Goal: Information Seeking & Learning: Learn about a topic

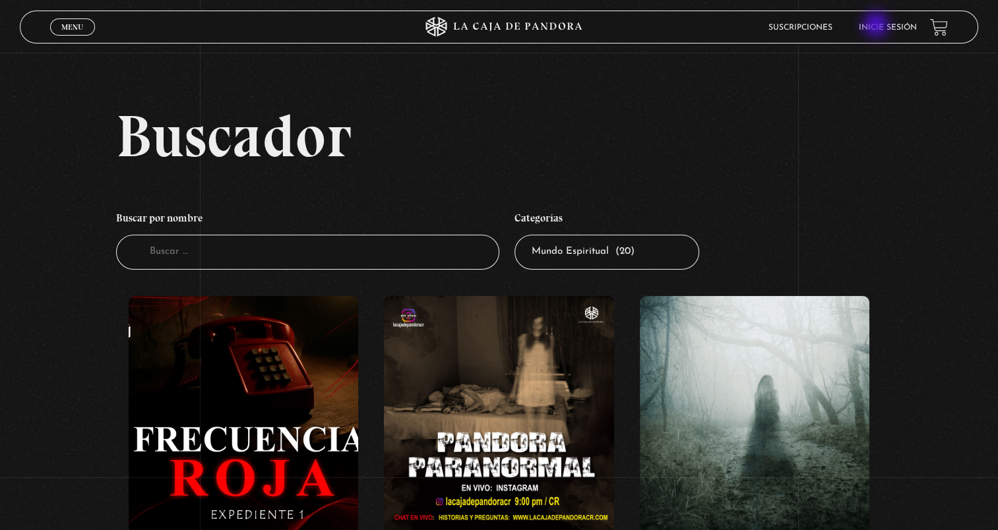
click at [881, 26] on link "Inicie sesión" at bounding box center [888, 28] width 58 height 8
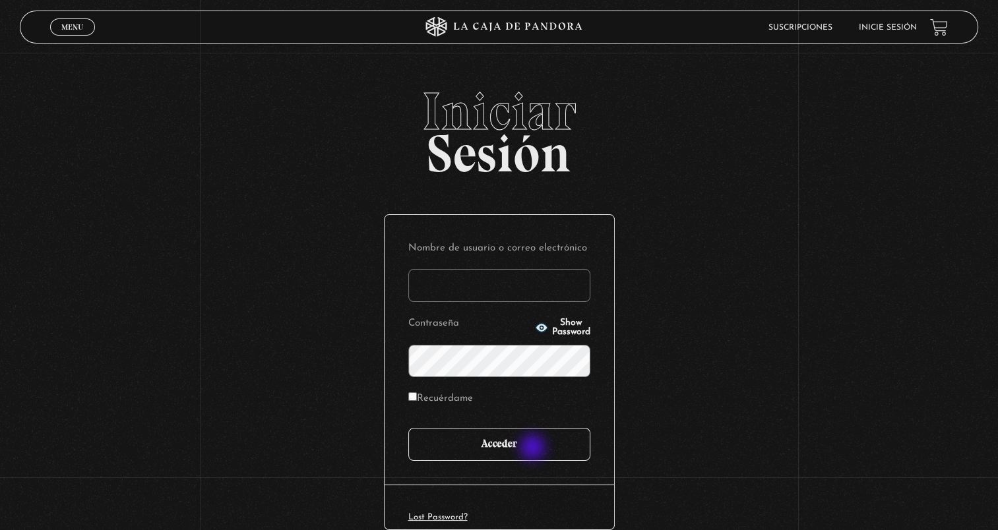
type input "[DOMAIN_NAME][EMAIL_ADDRESS][DOMAIN_NAME]"
click at [536, 451] on input "Acceder" at bounding box center [499, 444] width 182 height 33
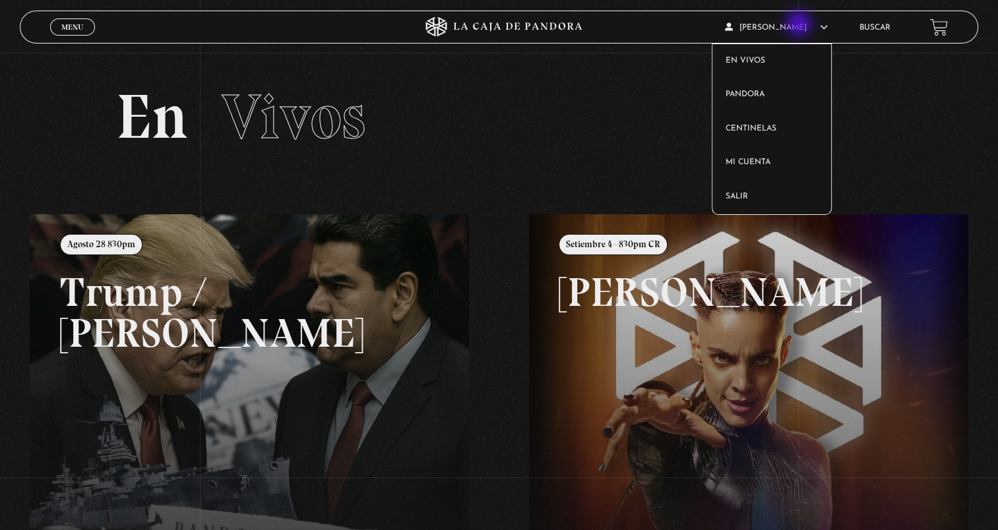
click at [800, 25] on span "Sofía Badilla" at bounding box center [776, 28] width 103 height 8
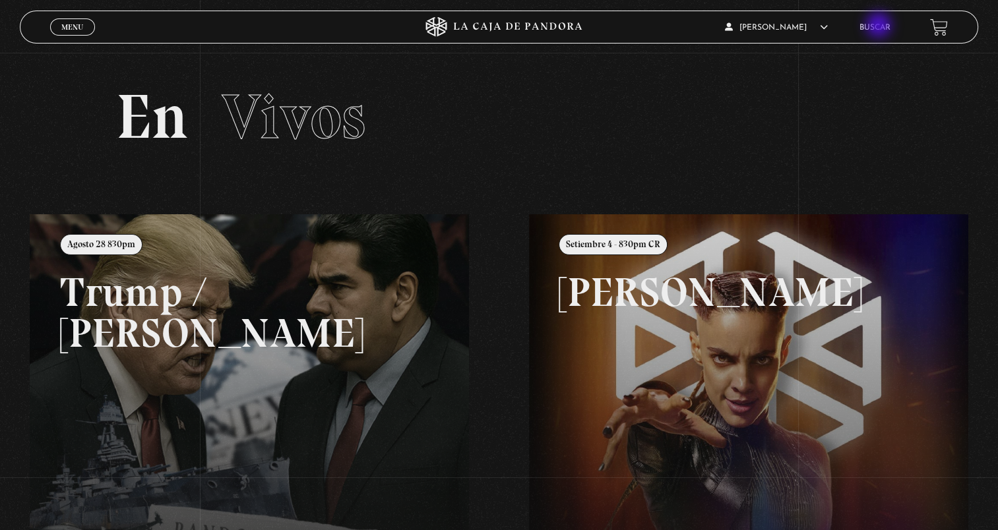
click at [880, 22] on li "Buscar" at bounding box center [875, 27] width 31 height 20
click at [880, 25] on link "Buscar" at bounding box center [875, 28] width 31 height 8
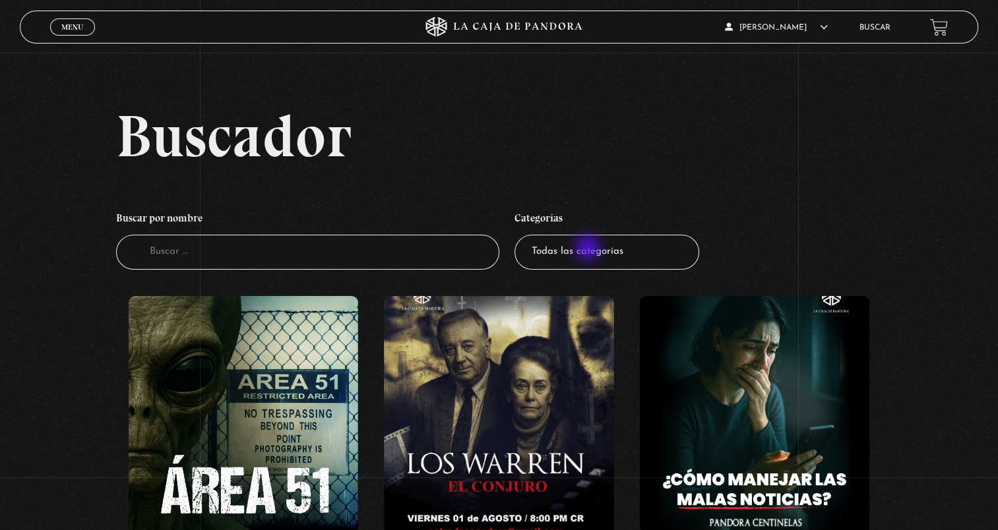
click at [589, 249] on select "Todas las categorías 11:11 Humanitario (1) Amo los Lunes (2) Análisis de series…" at bounding box center [607, 252] width 185 height 35
select select "mundo-espiritual"
click at [519, 235] on select "Todas las categorías 11:11 Humanitario (1) Amo los Lunes (2) Análisis de series…" at bounding box center [607, 252] width 185 height 35
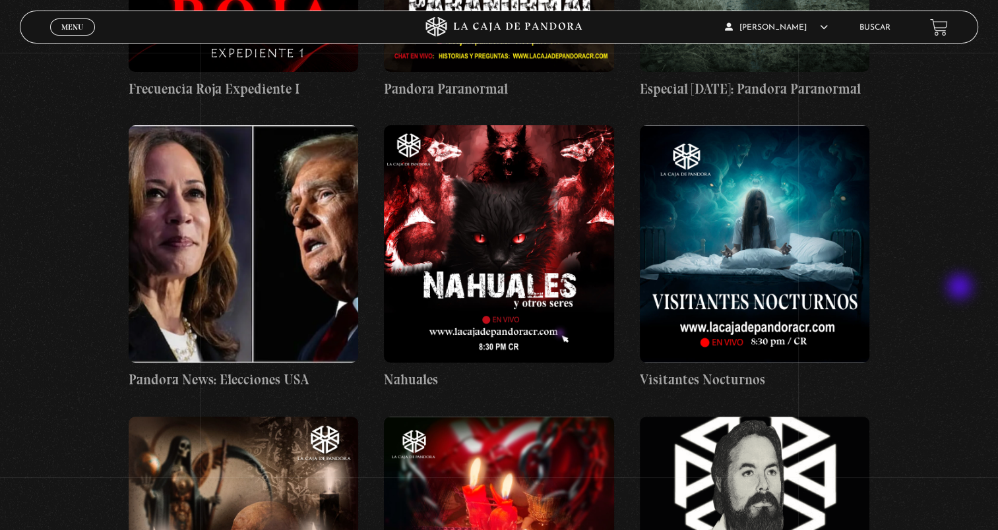
scroll to position [660, 0]
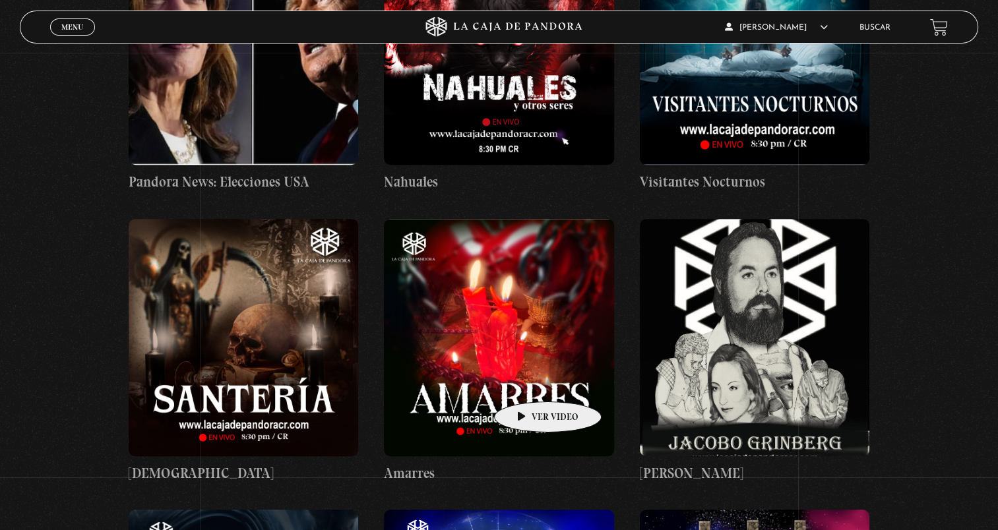
click at [527, 382] on figure at bounding box center [499, 338] width 230 height 238
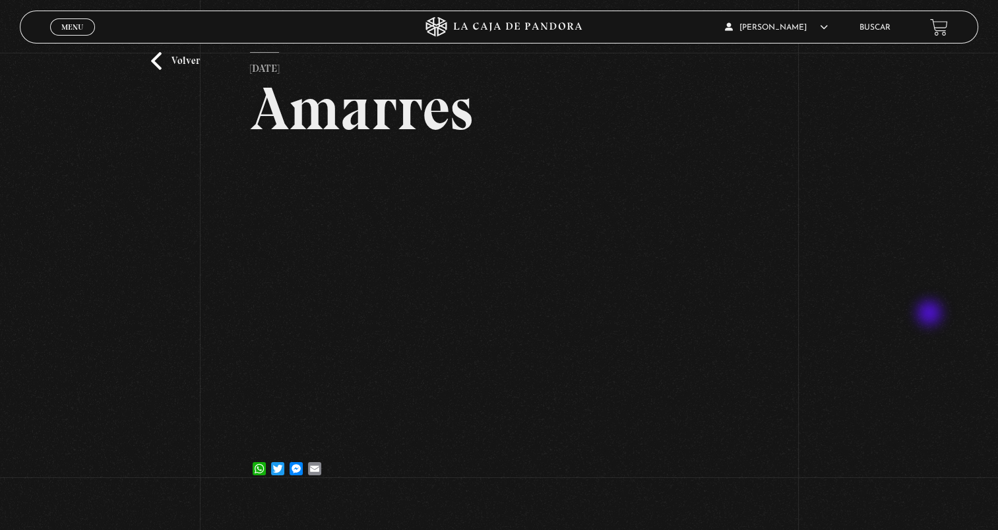
scroll to position [66, 0]
